Goal: Task Accomplishment & Management: Manage account settings

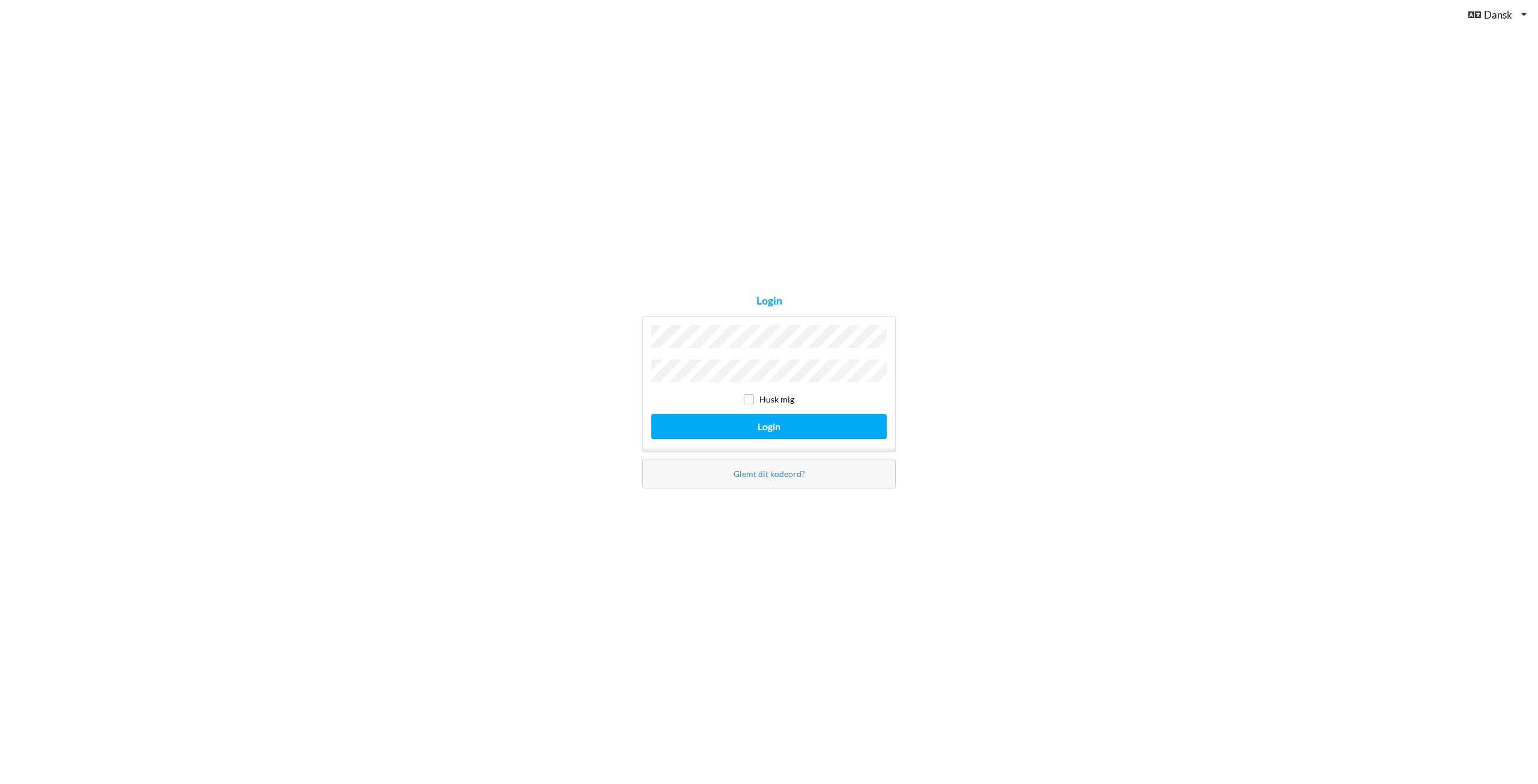
click at [747, 398] on input "checkbox" at bounding box center [748, 399] width 10 height 10
checkbox input "true"
click at [767, 423] on button "Login" at bounding box center [769, 426] width 235 height 25
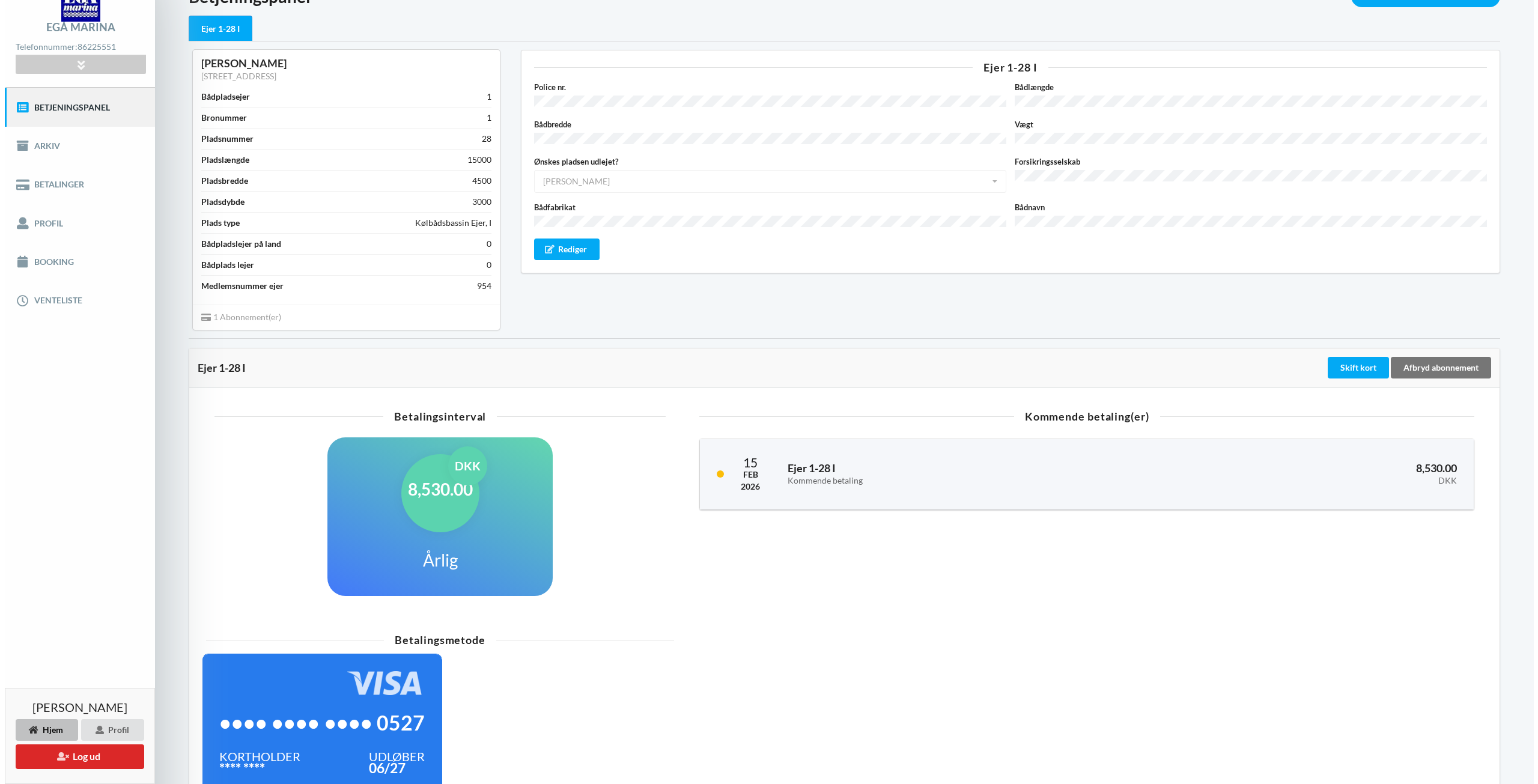
scroll to position [149, 0]
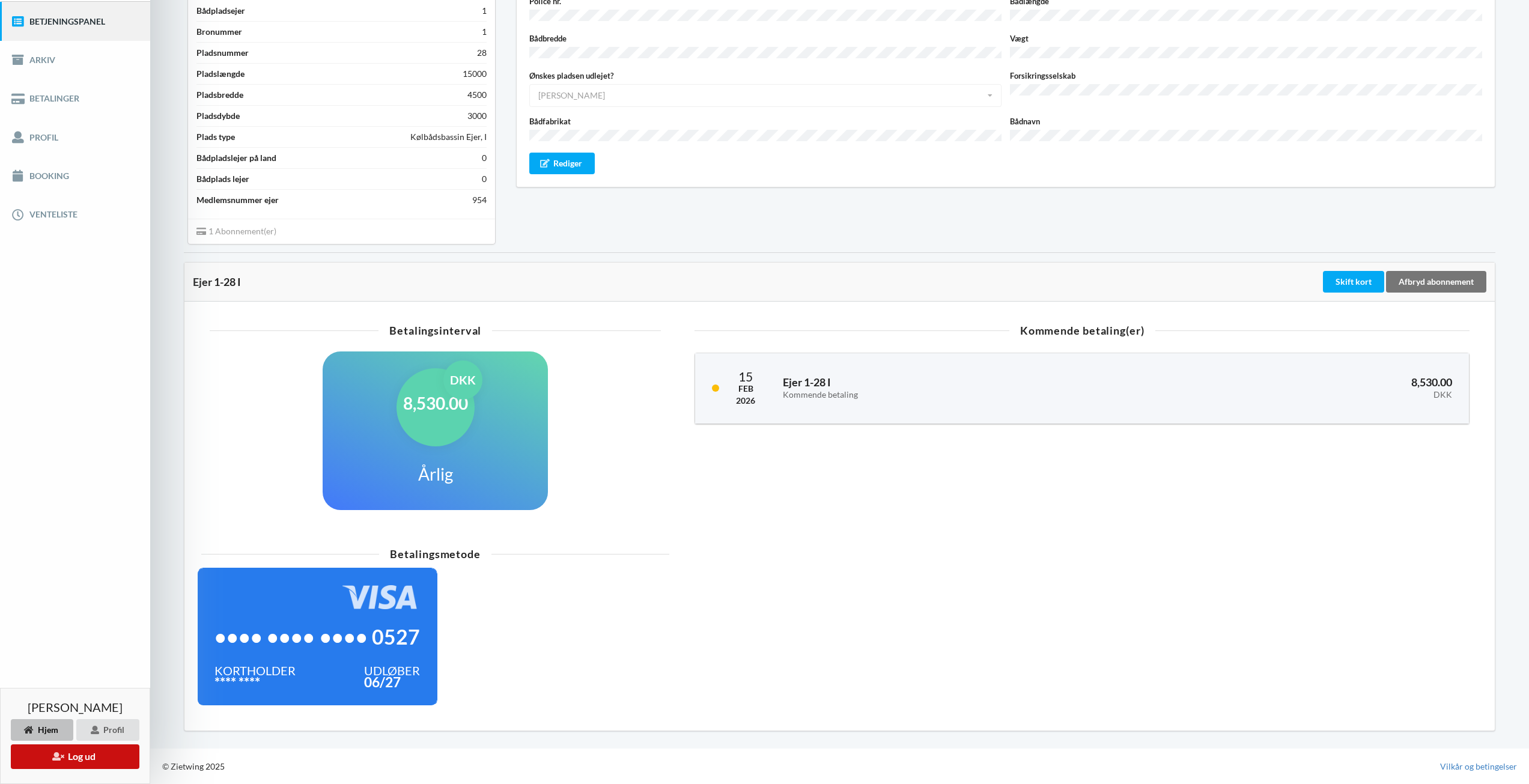
click at [84, 760] on button "Log ud" at bounding box center [75, 756] width 129 height 25
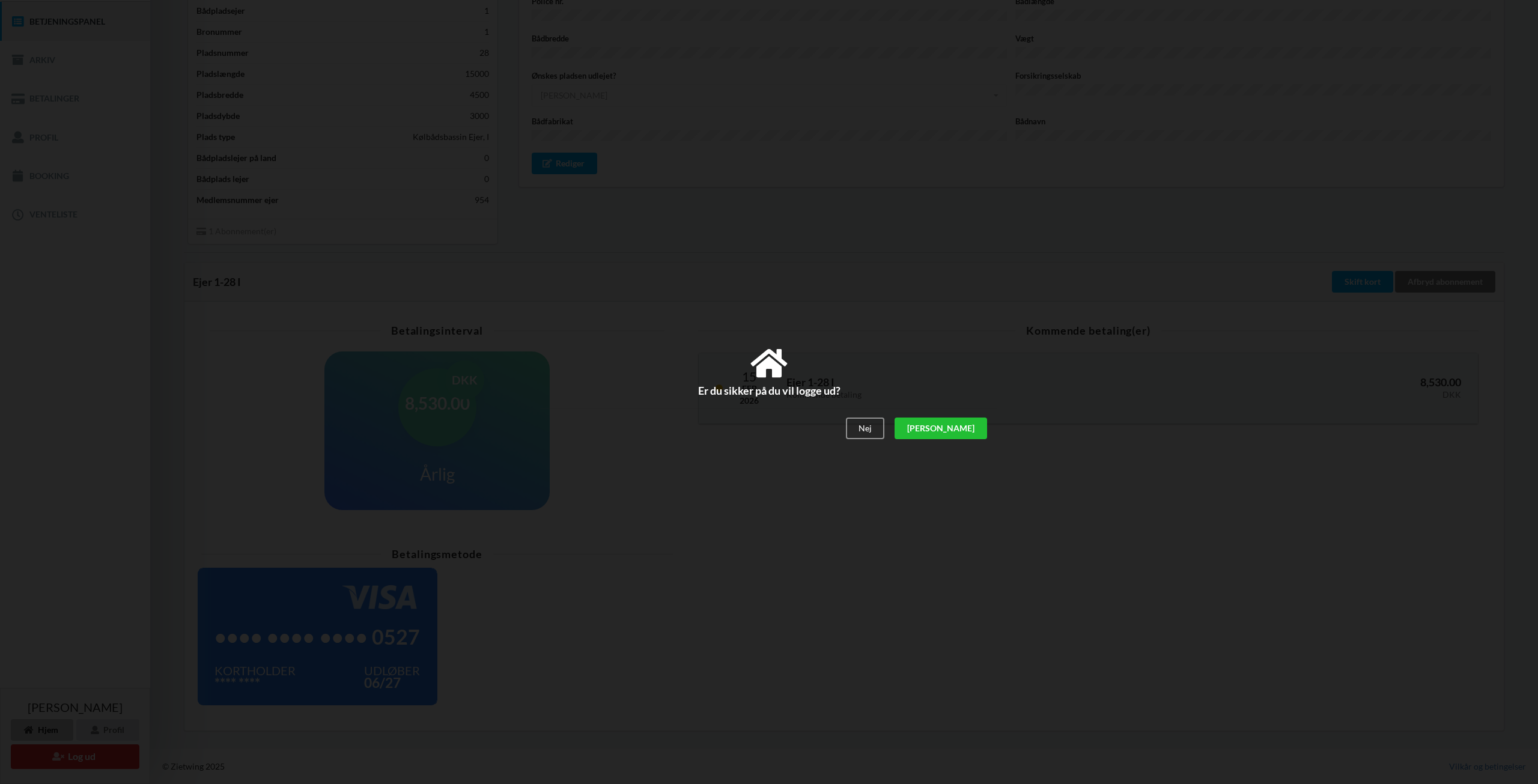
click at [960, 427] on div "[PERSON_NAME]" at bounding box center [941, 428] width 93 height 22
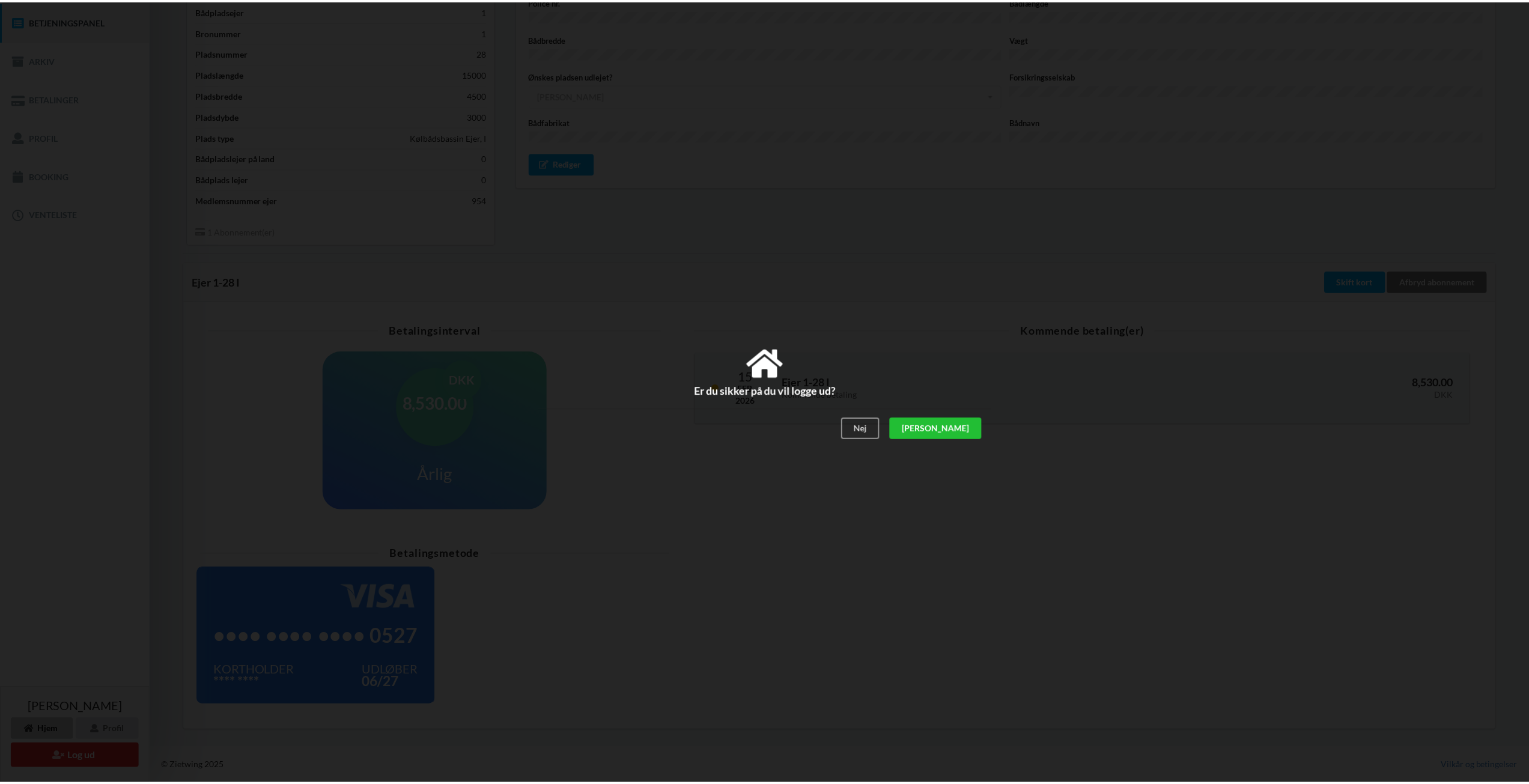
scroll to position [30, 0]
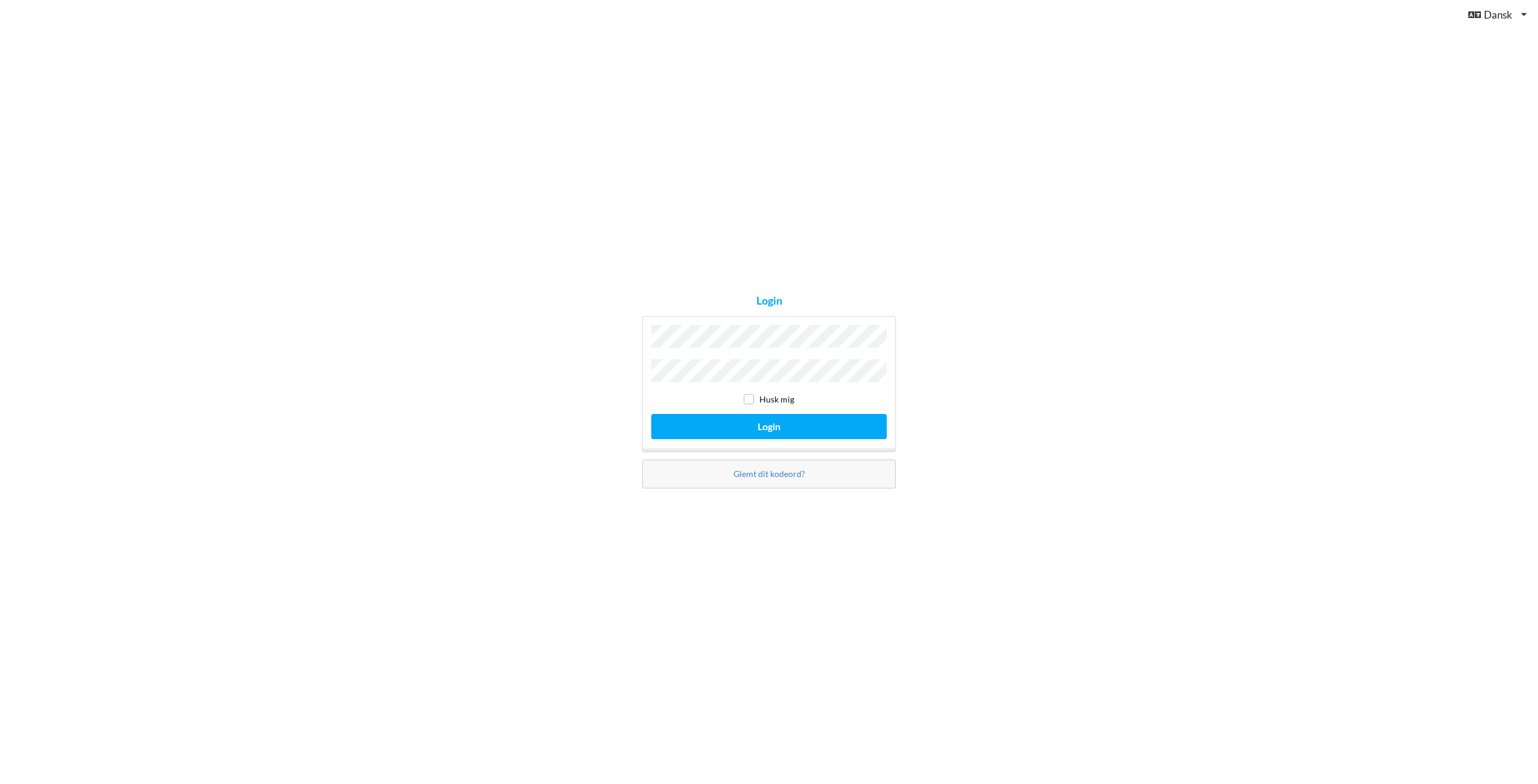
click at [747, 395] on input "checkbox" at bounding box center [748, 399] width 10 height 10
checkbox input "true"
click at [753, 416] on button "Login" at bounding box center [769, 426] width 235 height 25
